Goal: Information Seeking & Learning: Learn about a topic

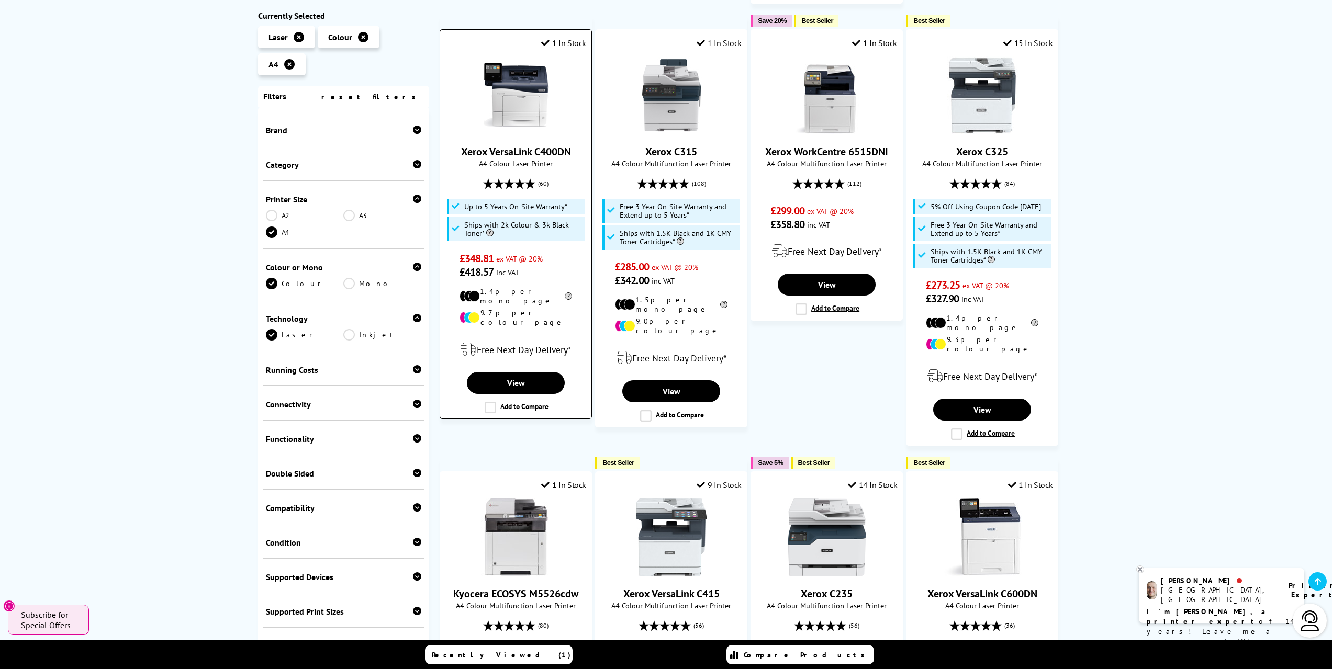
scroll to position [785, 0]
click at [307, 131] on div "Brand" at bounding box center [344, 130] width 156 height 10
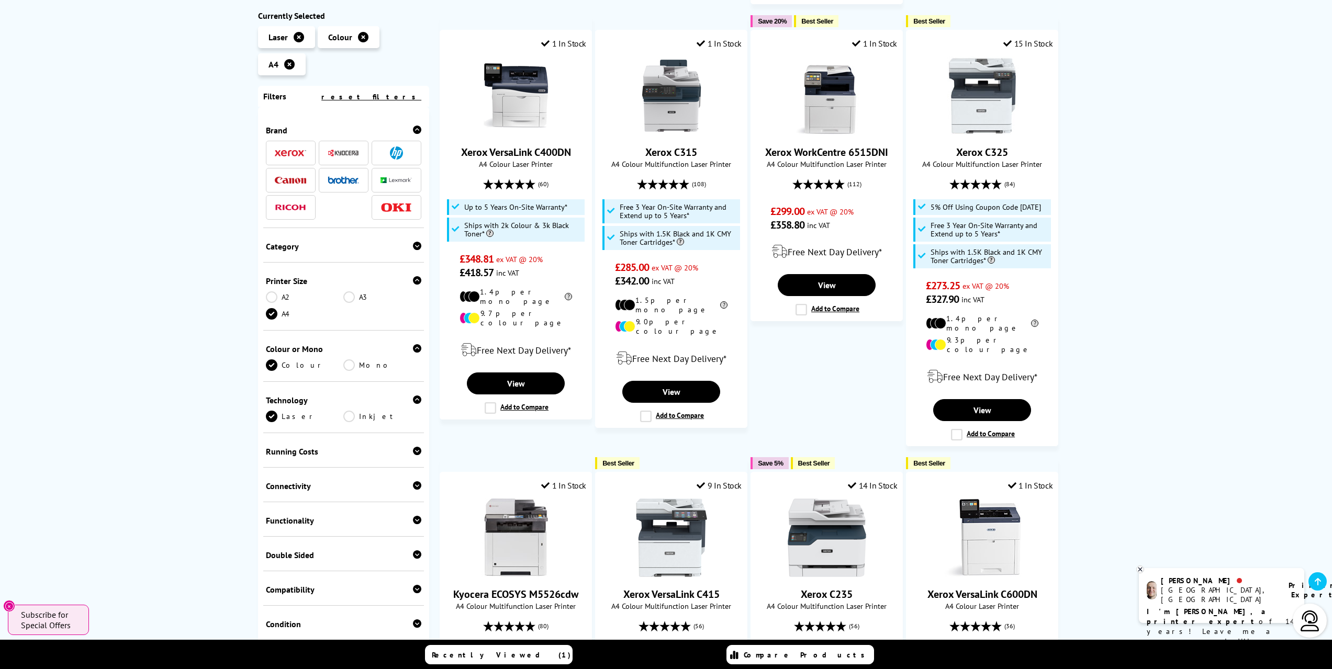
click at [390, 152] on img at bounding box center [396, 153] width 13 height 13
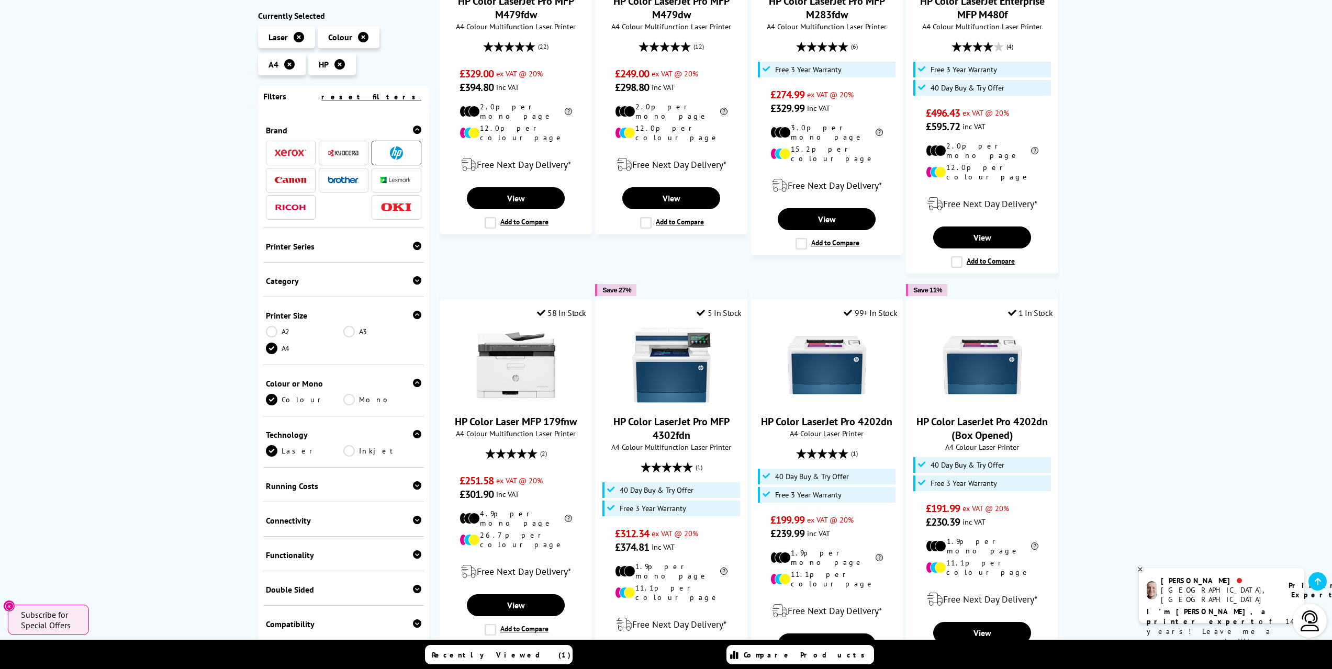
scroll to position [1047, 0]
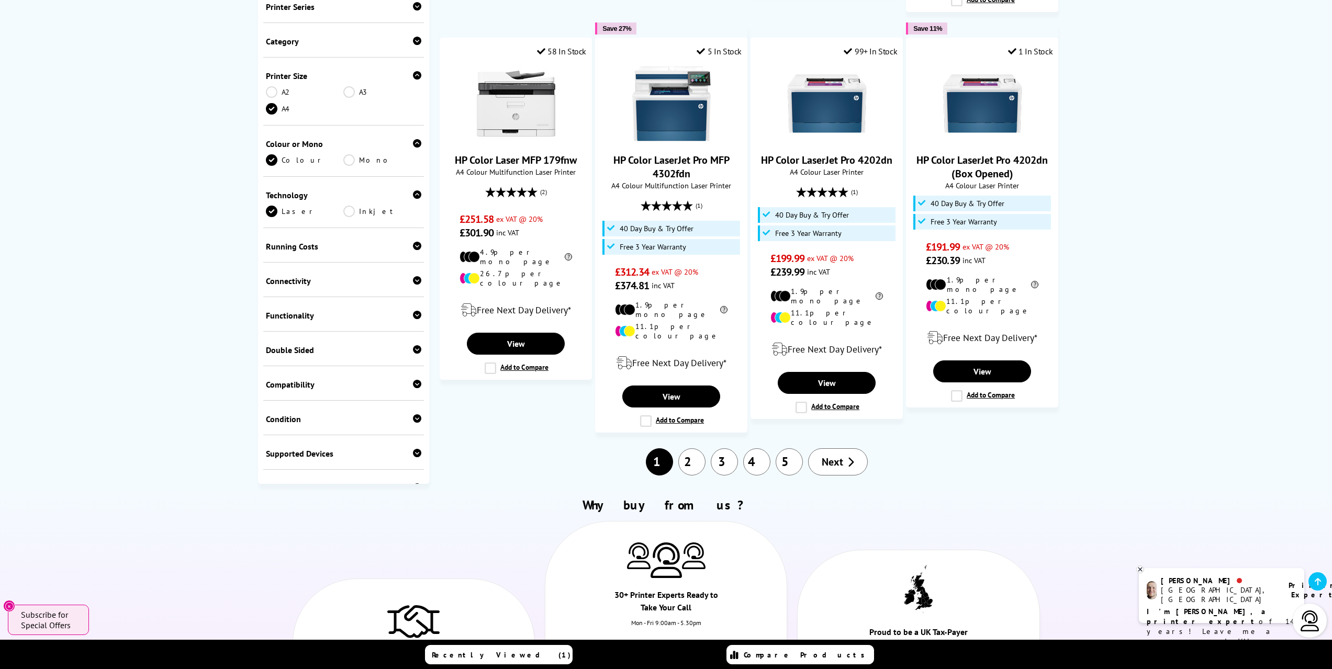
click at [691, 449] on link "2" at bounding box center [691, 462] width 27 height 27
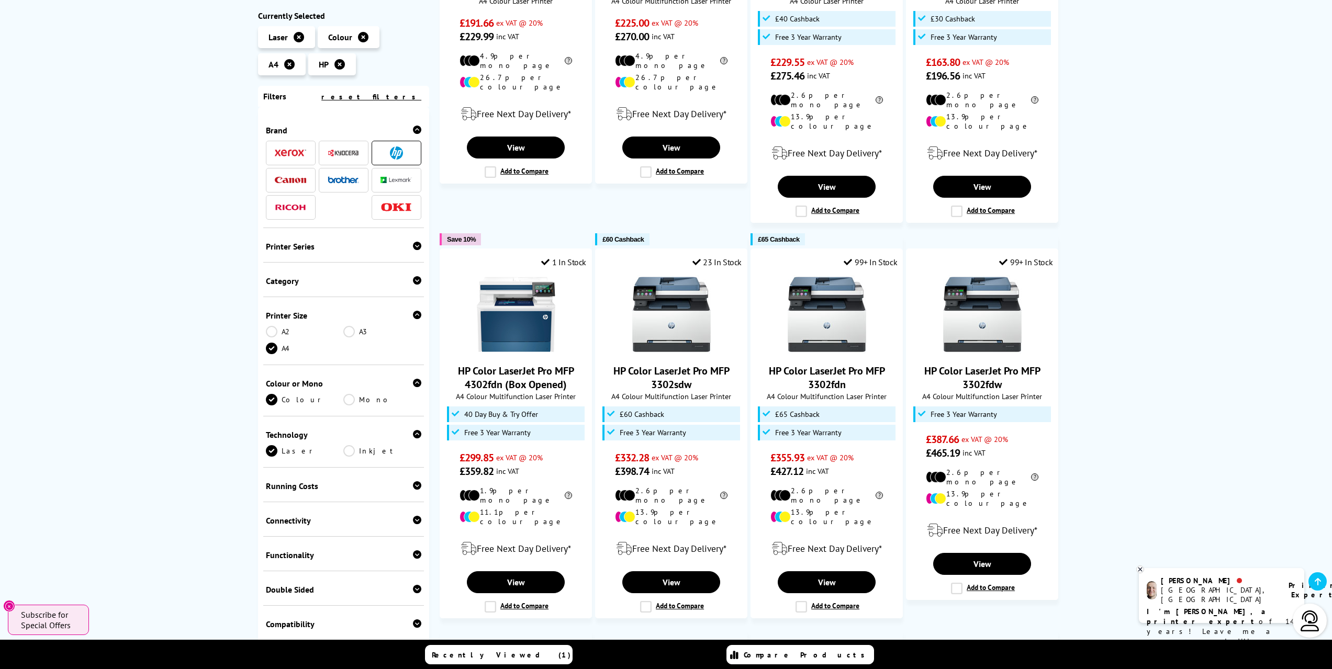
scroll to position [366, 0]
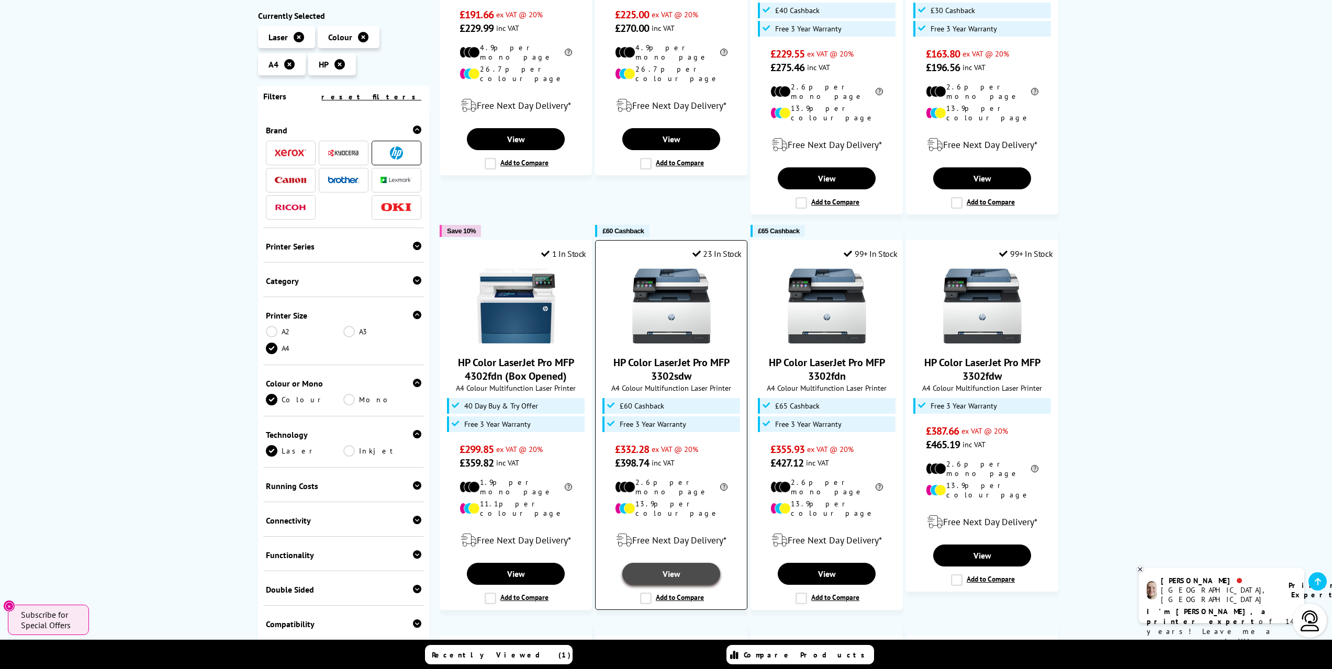
click at [675, 563] on link "View" at bounding box center [670, 574] width 97 height 22
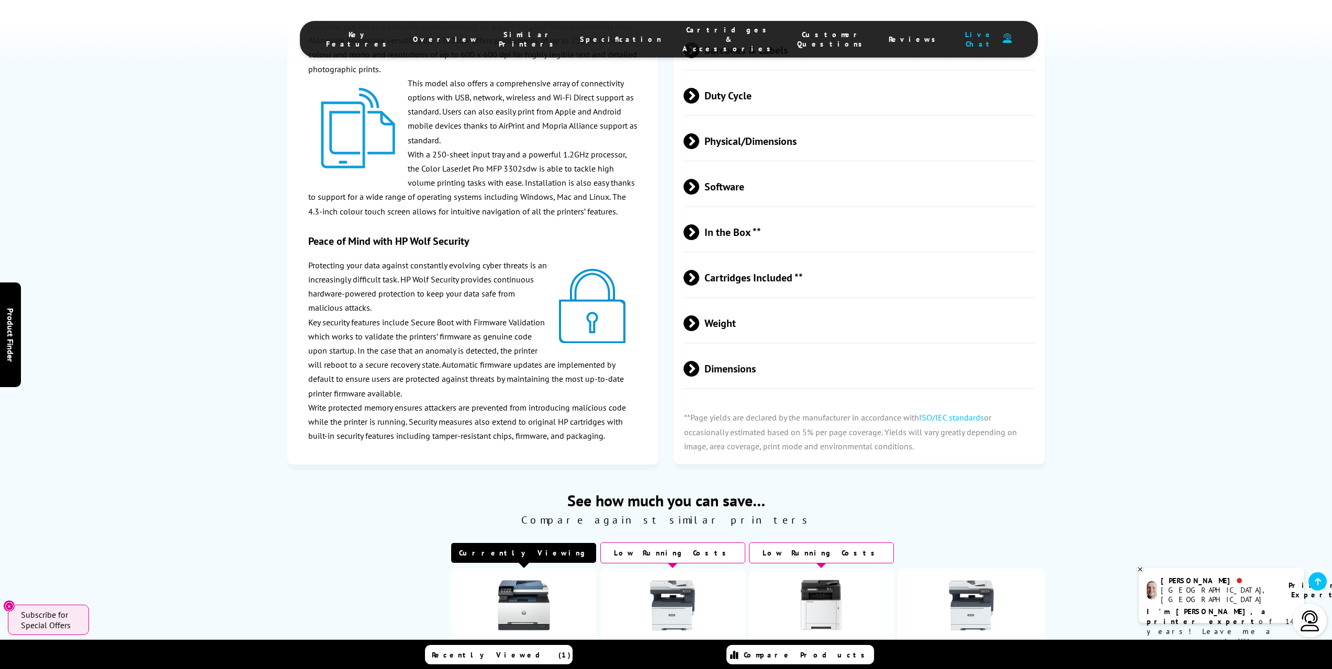
scroll to position [2251, 0]
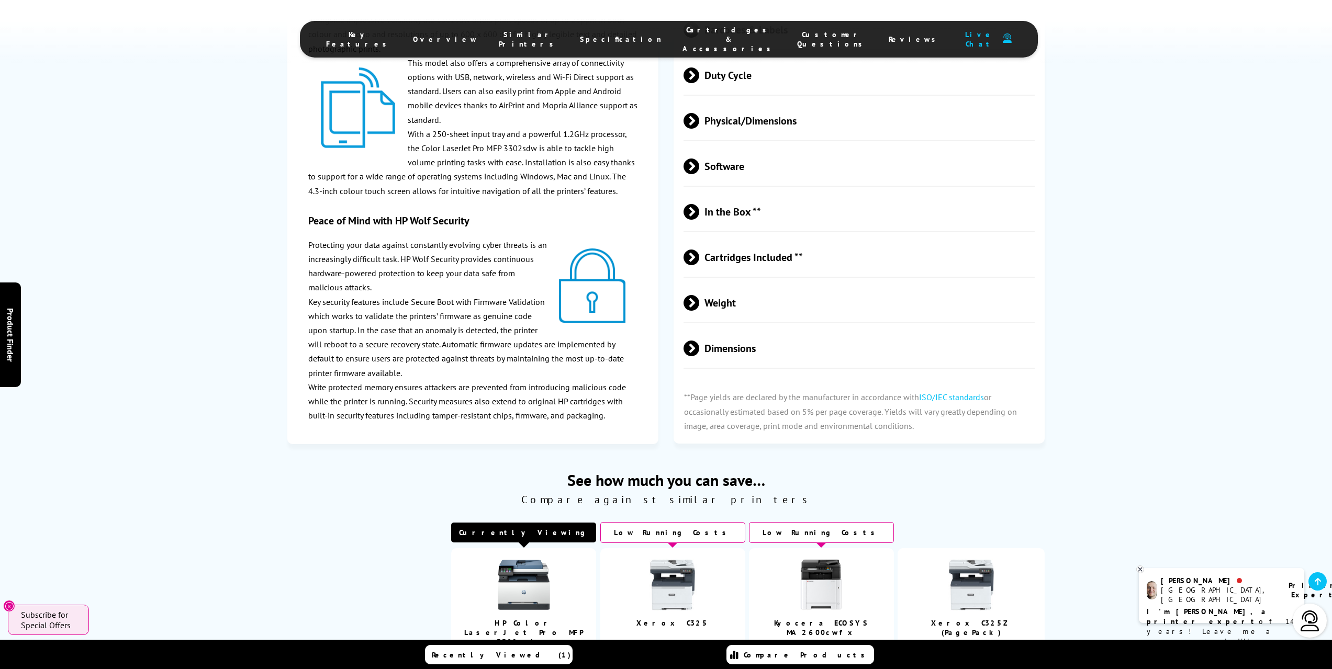
click at [752, 329] on span "Dimensions" at bounding box center [860, 348] width 352 height 39
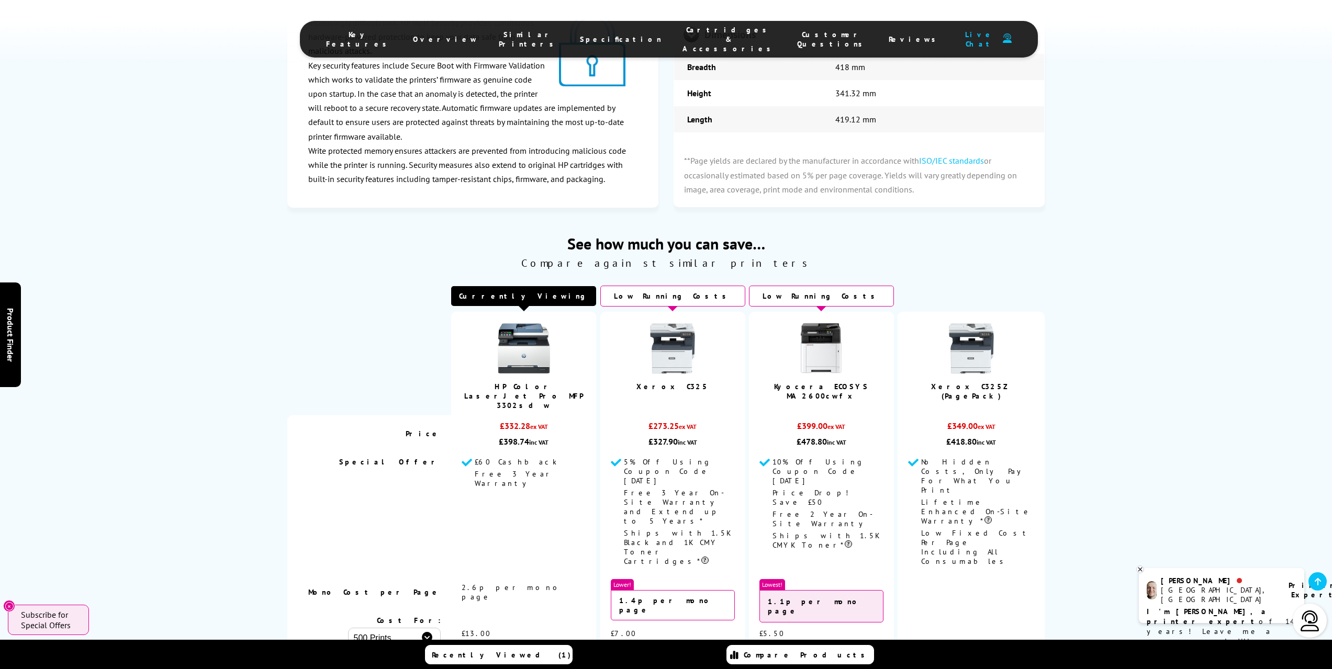
scroll to position [2774, 0]
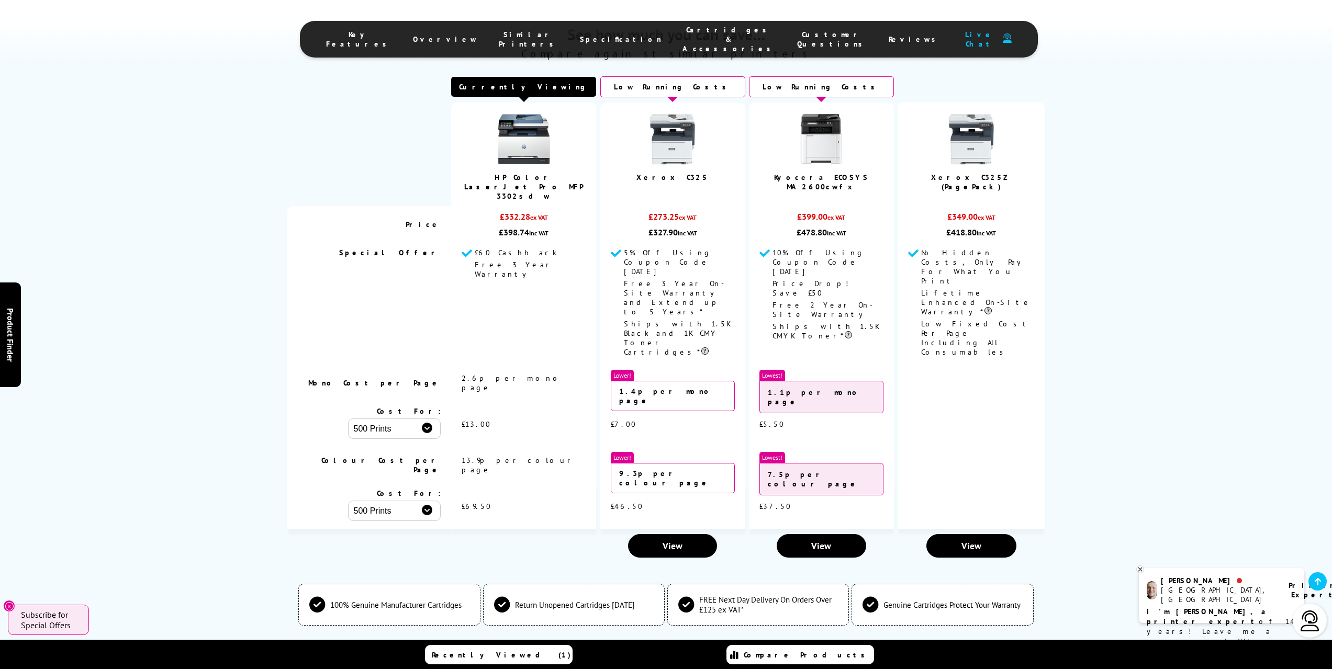
click at [428, 419] on select "500 Prints 1000 Prints 2000 Prints" at bounding box center [394, 429] width 93 height 20
select select "2000"
click at [348, 419] on select "500 Prints 1000 Prints 2000 Prints" at bounding box center [394, 429] width 93 height 20
click at [425, 501] on select "500 Prints 1000 Prints 2000 Prints" at bounding box center [394, 511] width 93 height 20
select select "2000"
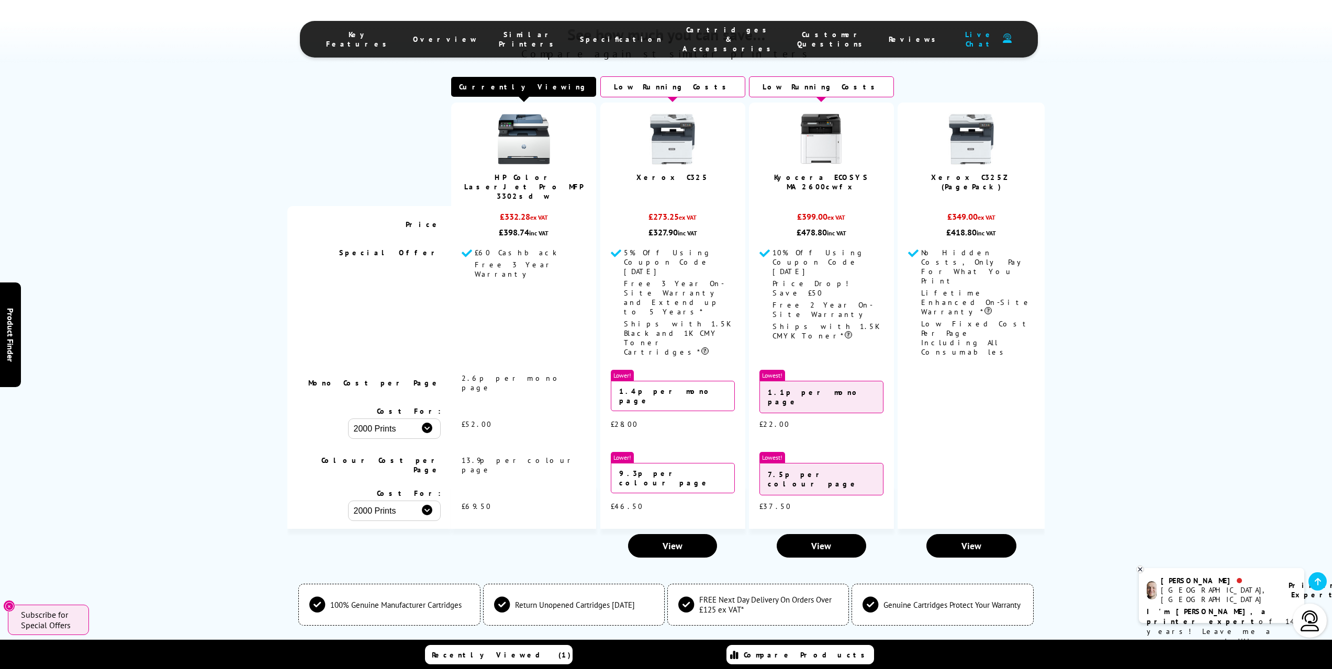
click at [348, 501] on select "500 Prints 1000 Prints 2000 Prints" at bounding box center [394, 511] width 93 height 20
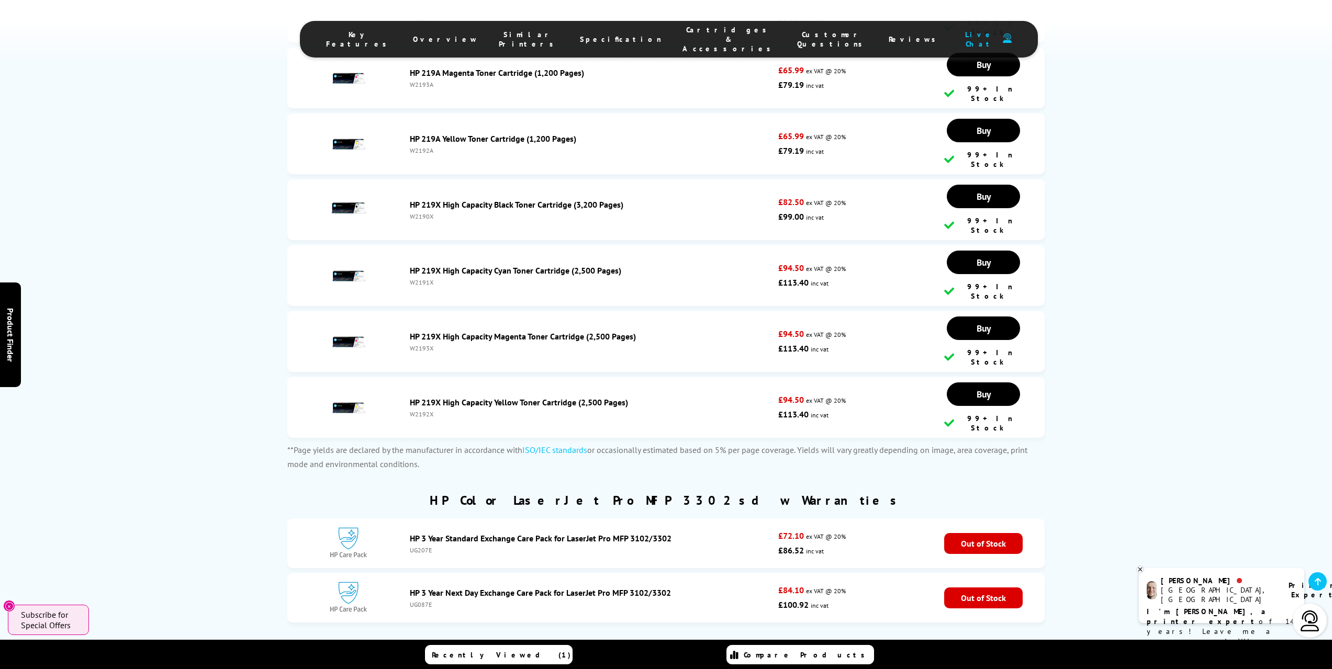
scroll to position [3298, 0]
